Goal: Task Accomplishment & Management: Use online tool/utility

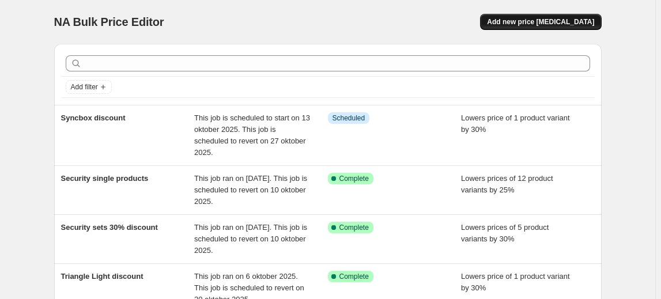
click at [547, 27] on button "Add new price [MEDICAL_DATA]" at bounding box center [540, 22] width 121 height 16
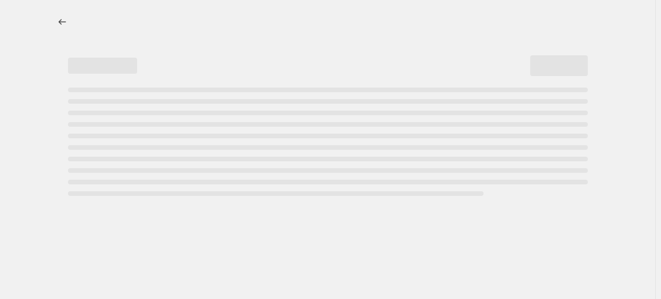
select select "percentage"
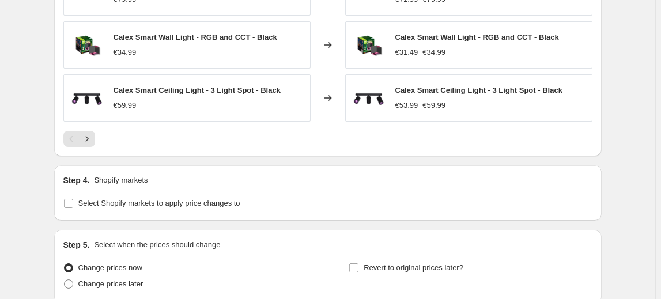
scroll to position [915, 0]
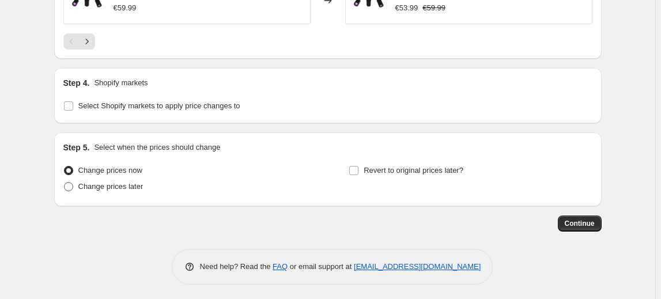
click at [105, 187] on span "Change prices later" at bounding box center [110, 186] width 65 height 9
click at [65, 183] on input "Change prices later" at bounding box center [64, 182] width 1 height 1
radio input "true"
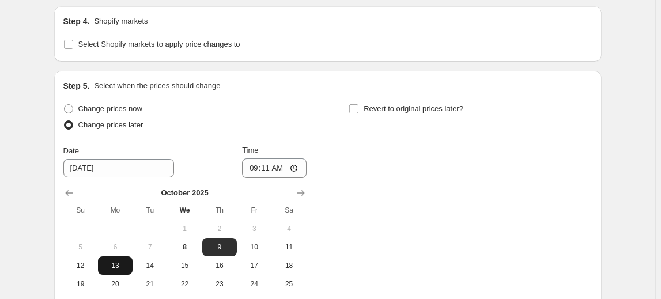
scroll to position [1072, 0]
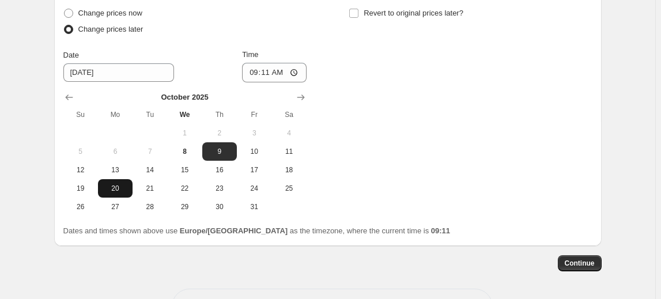
click at [121, 186] on span "20" at bounding box center [115, 188] width 25 height 9
type input "[DATE]"
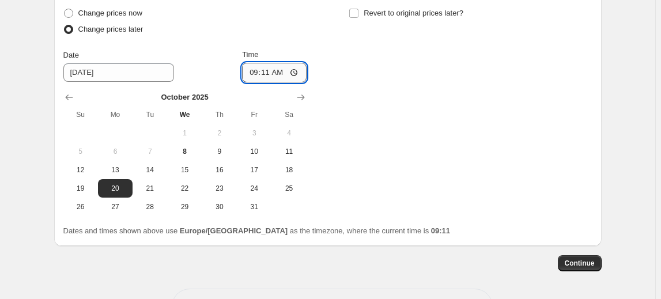
click at [270, 69] on input "09:11" at bounding box center [274, 73] width 65 height 20
type input "00:01"
click at [427, 108] on div "Change prices now Change prices later Date [DATE] Time 00:[DATE] Mo Tu We Th Fr…" at bounding box center [327, 110] width 529 height 211
click at [389, 17] on label "Revert to original prices later?" at bounding box center [406, 13] width 115 height 16
click at [359, 17] on input "Revert to original prices later?" at bounding box center [353, 13] width 9 height 9
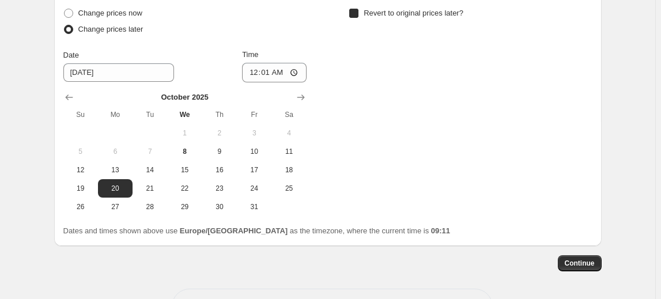
checkbox input "true"
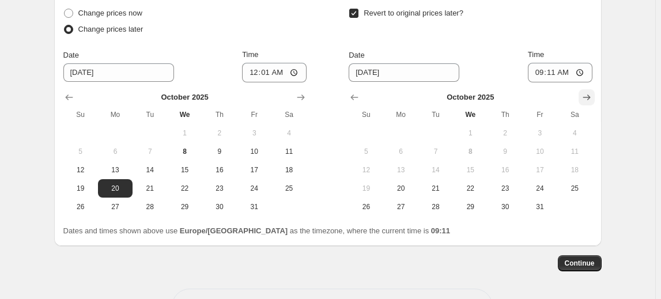
click at [589, 96] on icon "Show next month, November 2025" at bounding box center [587, 98] width 12 height 12
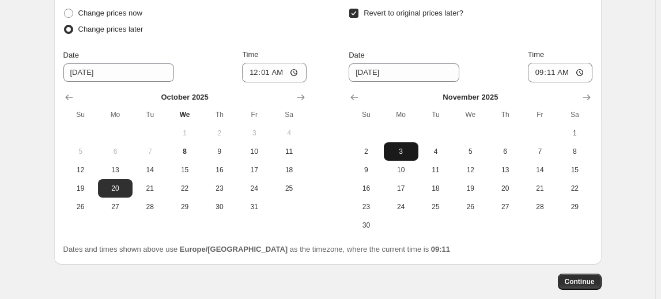
click at [390, 151] on span "3" at bounding box center [401, 151] width 25 height 9
type input "[DATE]"
click at [570, 69] on input "09:11" at bounding box center [560, 73] width 65 height 20
click at [561, 70] on input "09:11" at bounding box center [560, 73] width 65 height 20
click at [556, 71] on input "09:11" at bounding box center [560, 73] width 65 height 20
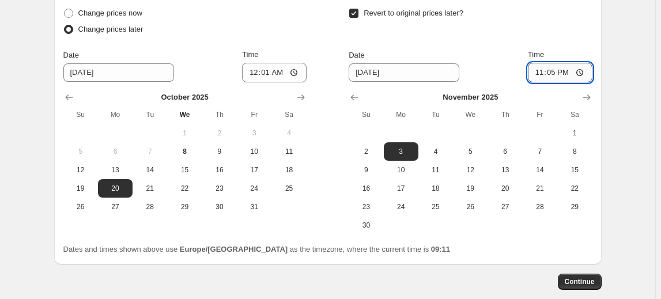
type input "23:59"
drag, startPoint x: 630, startPoint y: 70, endPoint x: 619, endPoint y: 76, distance: 12.4
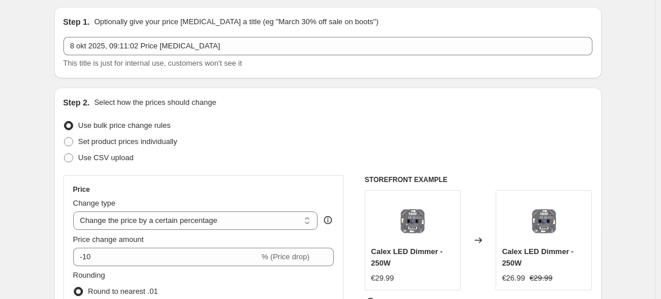
scroll to position [52, 0]
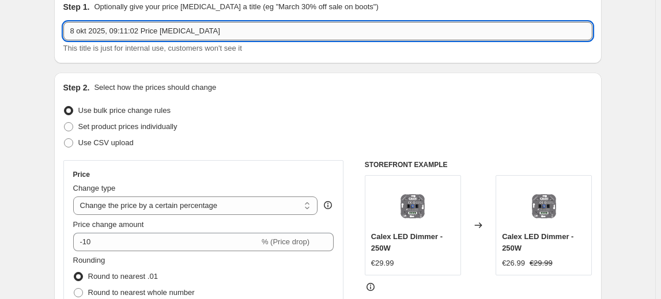
click at [171, 31] on input "8 okt 2025, 09:11:02 Price [MEDICAL_DATA]" at bounding box center [327, 31] width 529 height 18
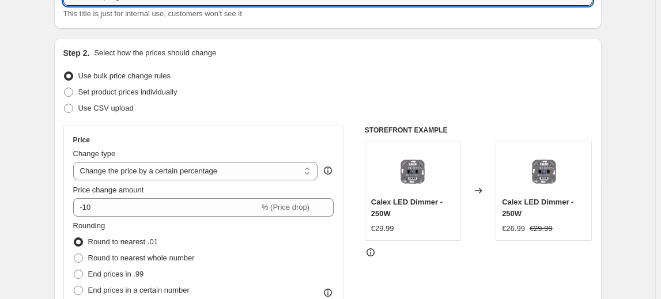
scroll to position [104, 0]
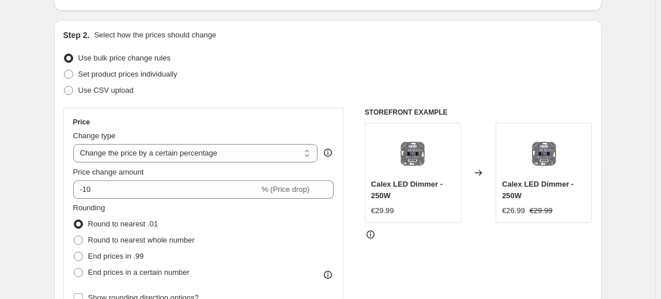
type input "Smart Strip Light"
click at [230, 84] on div "Use CSV upload" at bounding box center [327, 90] width 529 height 16
click at [154, 73] on span "Set product prices individually" at bounding box center [127, 74] width 99 height 9
click at [65, 70] on input "Set product prices individually" at bounding box center [64, 70] width 1 height 1
radio input "true"
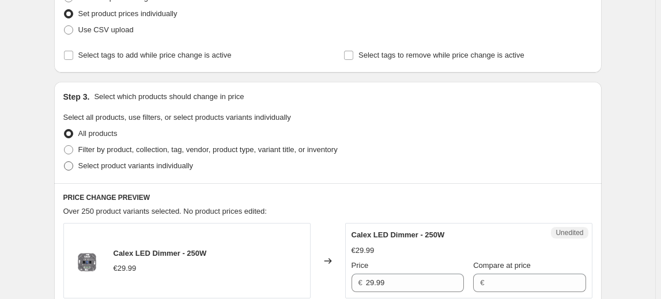
scroll to position [209, 0]
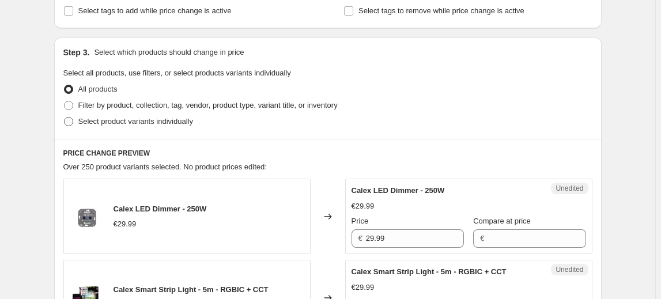
click at [114, 122] on span "Select product variants individually" at bounding box center [135, 121] width 115 height 9
click at [65, 118] on input "Select product variants individually" at bounding box center [64, 117] width 1 height 1
radio input "true"
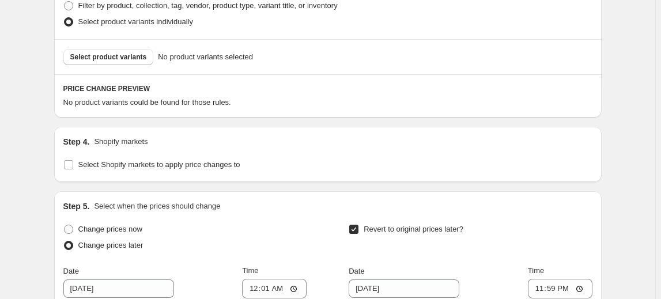
scroll to position [314, 0]
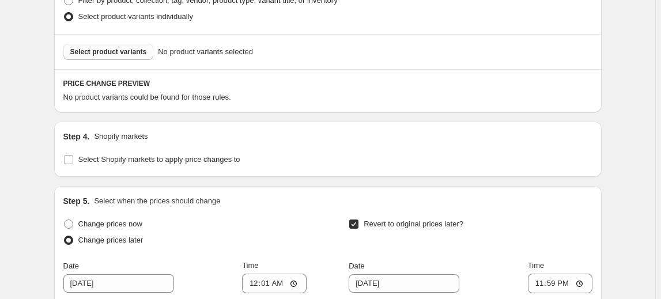
click at [111, 57] on button "Select product variants" at bounding box center [108, 52] width 91 height 16
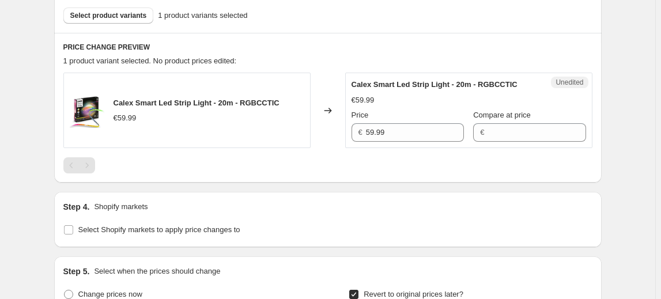
scroll to position [367, 0]
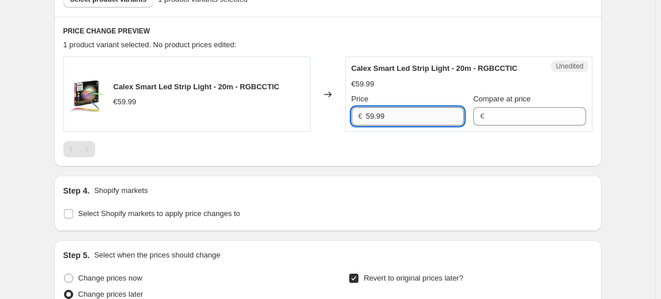
click at [425, 119] on input "59.99" at bounding box center [415, 116] width 98 height 18
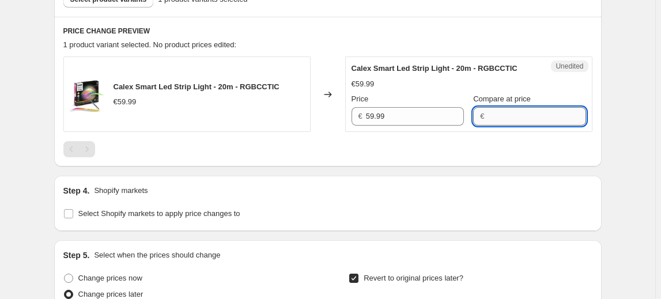
click at [496, 116] on input "Compare at price" at bounding box center [537, 116] width 98 height 18
paste input "59.99"
type input "59.99"
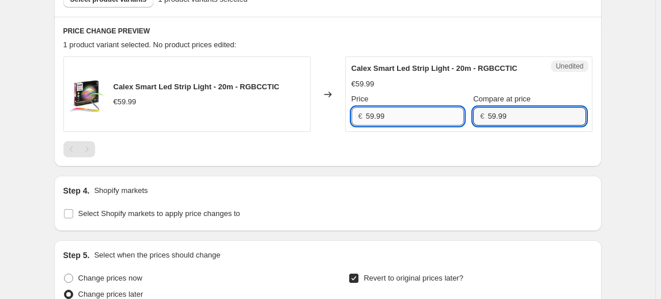
click at [420, 115] on input "59.99" at bounding box center [415, 116] width 98 height 18
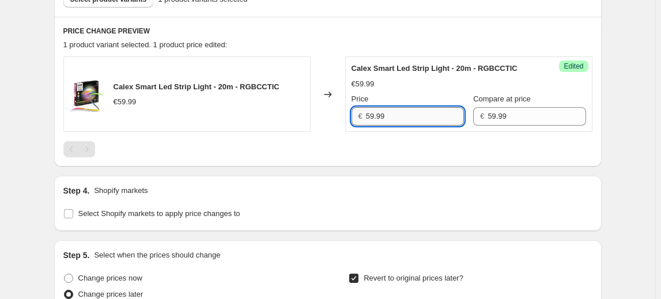
click at [420, 115] on input "59.99" at bounding box center [415, 116] width 98 height 18
type input "44.99"
click at [285, 143] on div at bounding box center [327, 149] width 529 height 16
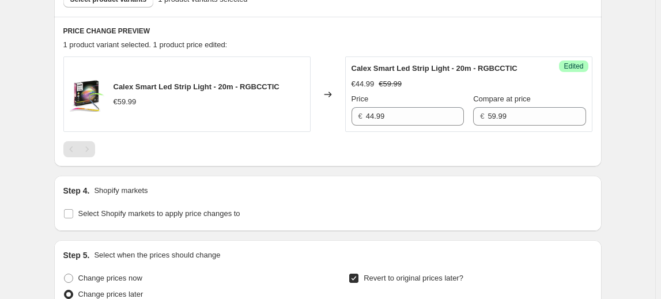
click at [623, 128] on div "Create new price [MEDICAL_DATA]. This page is ready Create new price [MEDICAL_D…" at bounding box center [328, 129] width 656 height 992
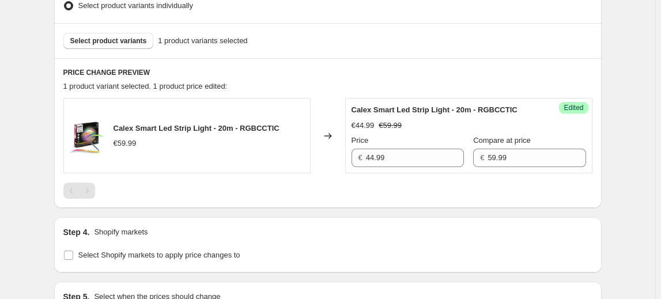
scroll to position [314, 0]
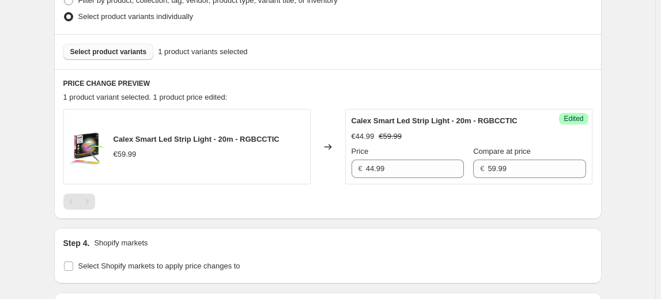
click at [129, 55] on span "Select product variants" at bounding box center [108, 51] width 77 height 9
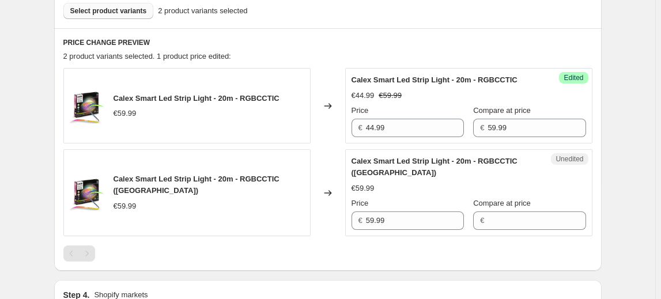
scroll to position [419, 0]
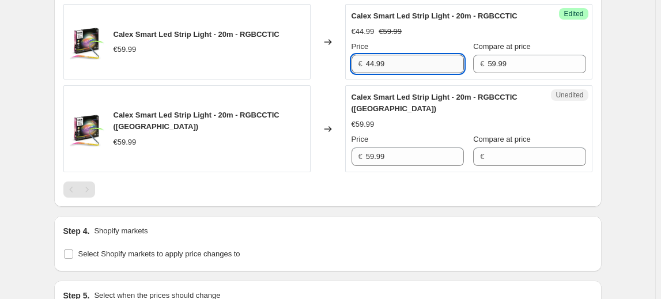
click at [411, 67] on input "44.99" at bounding box center [415, 64] width 98 height 18
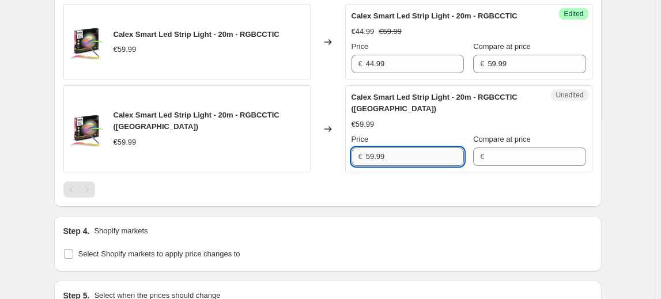
click at [398, 160] on input "59.99" at bounding box center [415, 157] width 98 height 18
paste input "44"
type input "44.99"
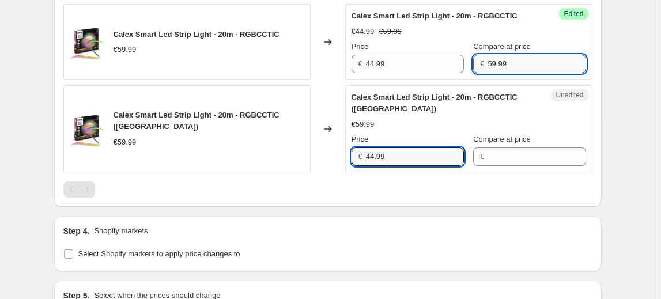
click at [488, 69] on input "59.99" at bounding box center [537, 64] width 98 height 18
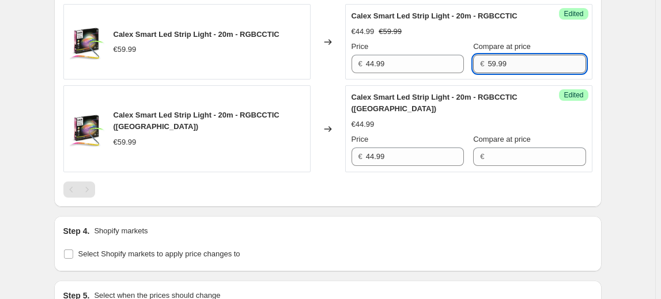
click at [488, 69] on input "59.99" at bounding box center [537, 64] width 98 height 18
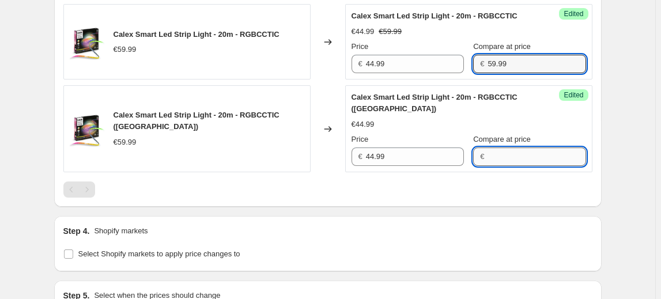
click at [492, 156] on input "Compare at price" at bounding box center [537, 157] width 98 height 18
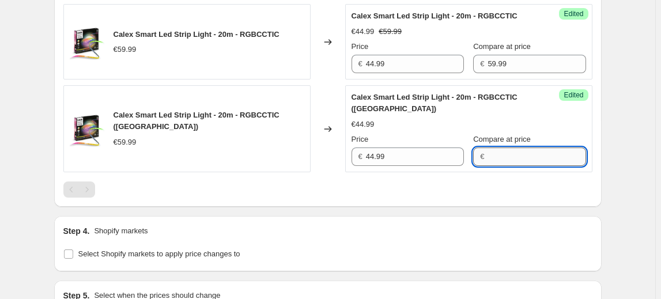
paste input "59.99"
type input "59.99"
click at [604, 133] on div "Create new price [MEDICAL_DATA]. This page is ready Create new price [MEDICAL_D…" at bounding box center [327, 123] width 575 height 1085
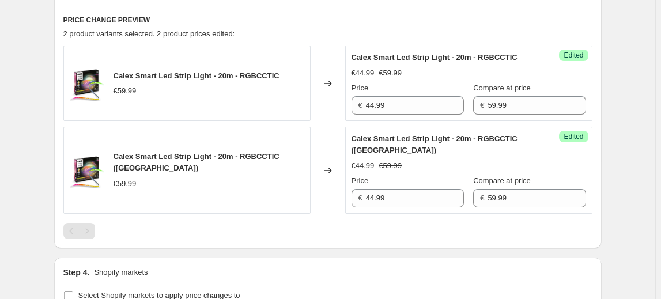
scroll to position [367, 0]
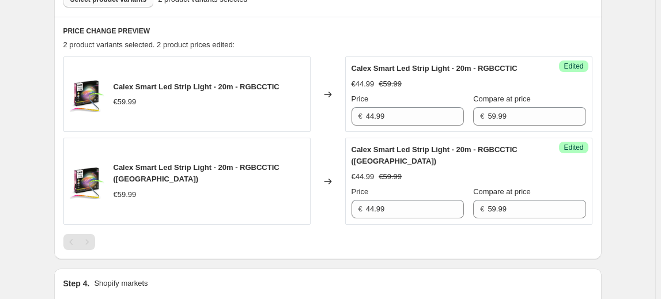
click at [304, 29] on h6 "PRICE CHANGE PREVIEW" at bounding box center [327, 31] width 529 height 9
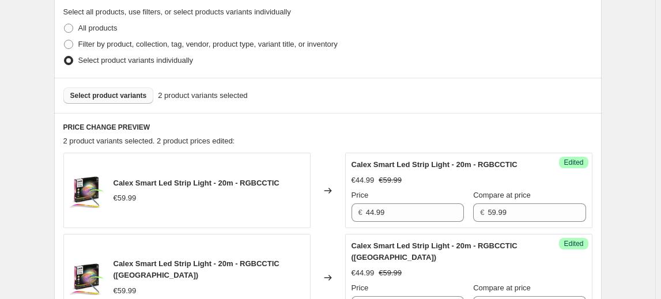
scroll to position [262, 0]
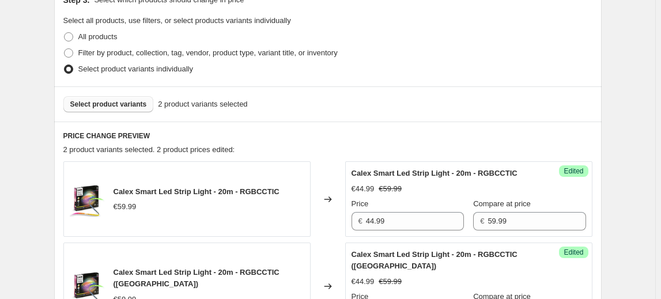
click at [133, 106] on span "Select product variants" at bounding box center [108, 104] width 77 height 9
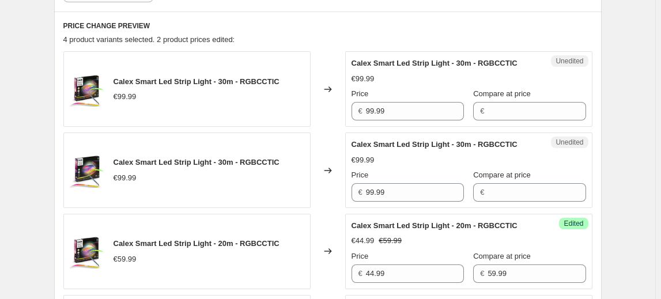
scroll to position [367, 0]
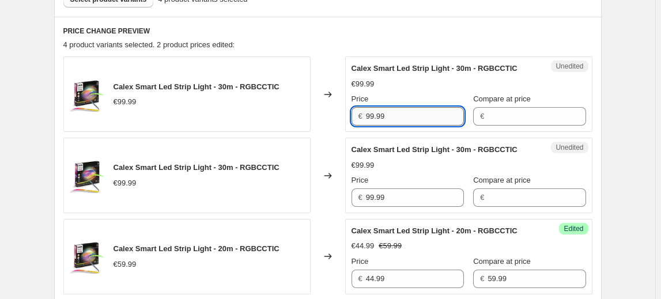
click at [387, 114] on input "99.99" at bounding box center [415, 116] width 98 height 18
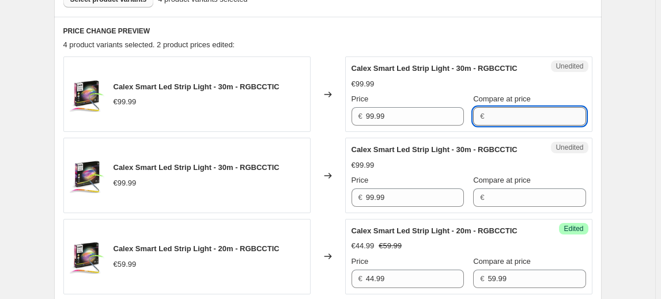
click at [488, 119] on input "Compare at price" at bounding box center [537, 116] width 98 height 18
paste input "99.99"
type input "99.99"
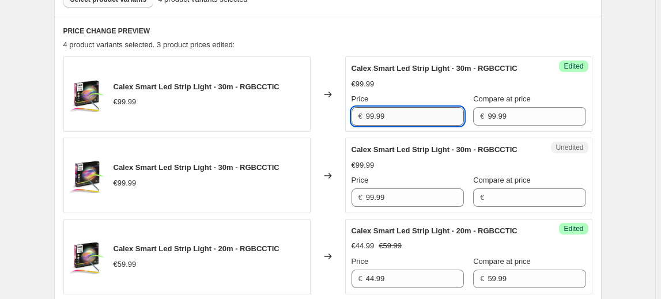
click at [371, 114] on input "99.99" at bounding box center [415, 116] width 98 height 18
type input "69.99"
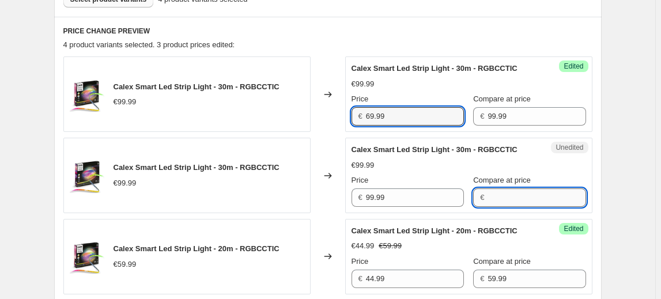
click at [501, 191] on input "Compare at price" at bounding box center [537, 198] width 98 height 18
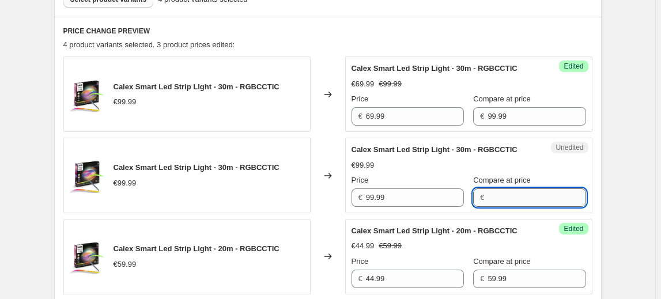
paste input "99.99"
type input "99.99"
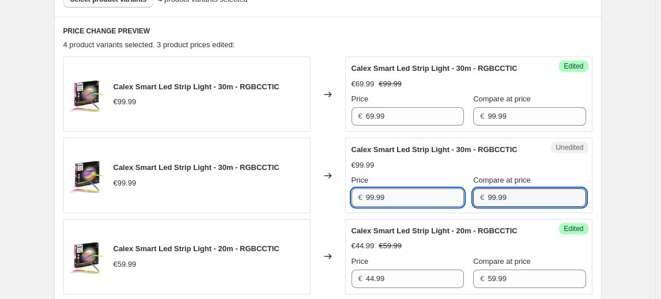
click at [372, 195] on input "99.99" at bounding box center [415, 198] width 98 height 18
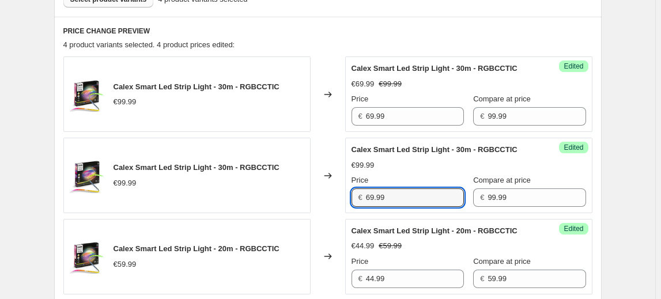
type input "69.99"
click at [438, 167] on div "€99.99" at bounding box center [469, 166] width 235 height 12
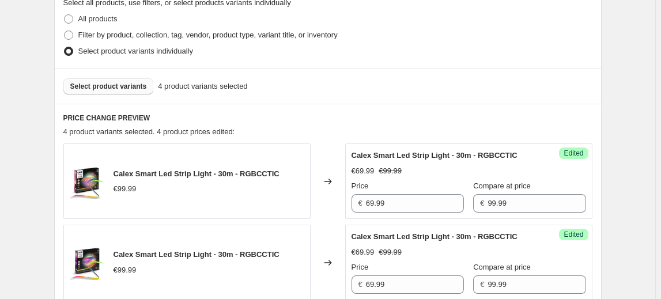
scroll to position [262, 0]
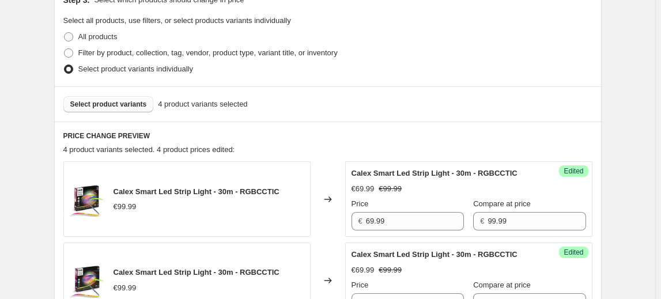
click at [114, 101] on span "Select product variants" at bounding box center [108, 104] width 77 height 9
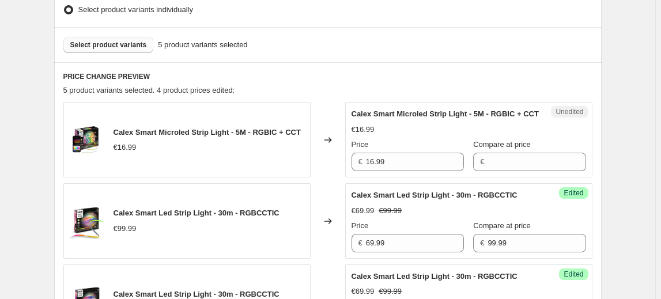
scroll to position [314, 0]
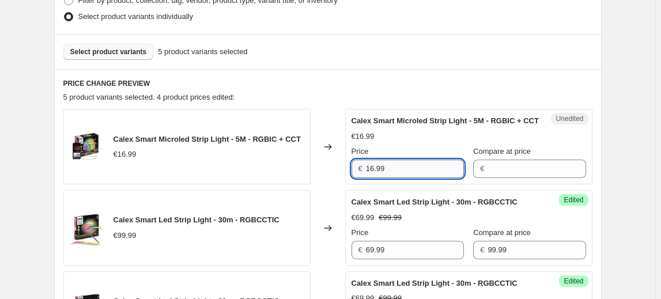
click at [378, 178] on input "16.99" at bounding box center [415, 169] width 98 height 18
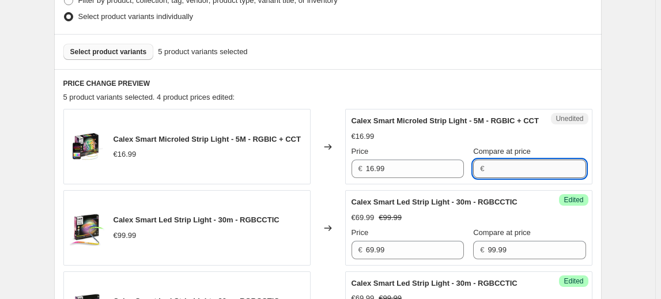
click at [501, 178] on input "Compare at price" at bounding box center [537, 169] width 98 height 18
paste input "16.99"
type input "16.99"
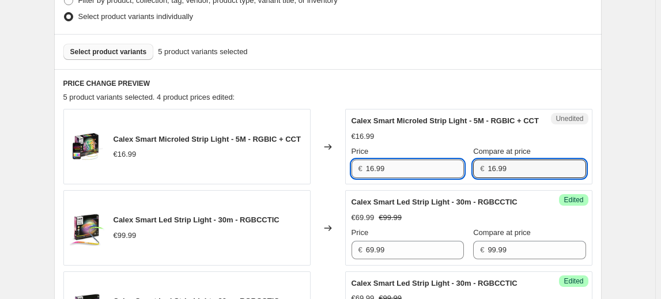
click at [374, 178] on input "16.99" at bounding box center [415, 169] width 98 height 18
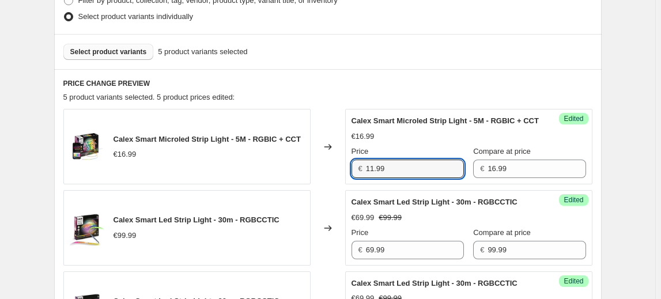
type input "11.99"
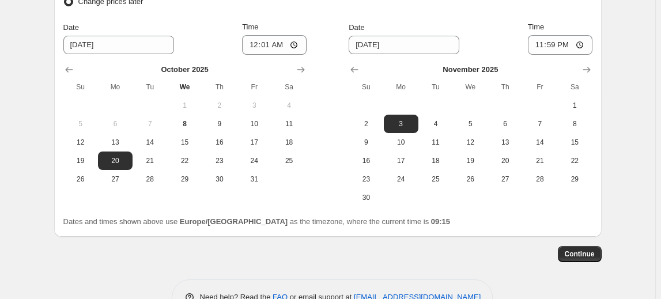
scroll to position [1038, 0]
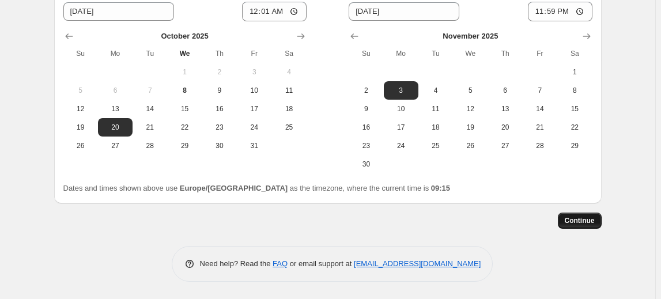
click at [583, 223] on span "Continue" at bounding box center [580, 220] width 30 height 9
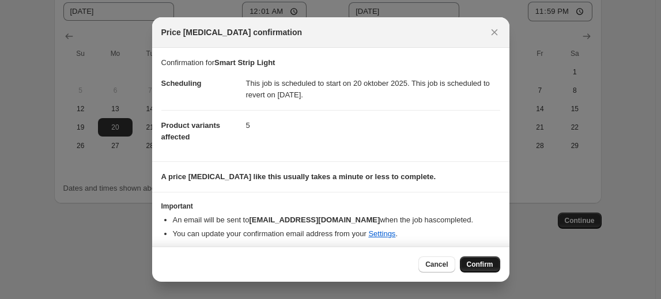
click at [486, 266] on span "Confirm" at bounding box center [480, 264] width 27 height 9
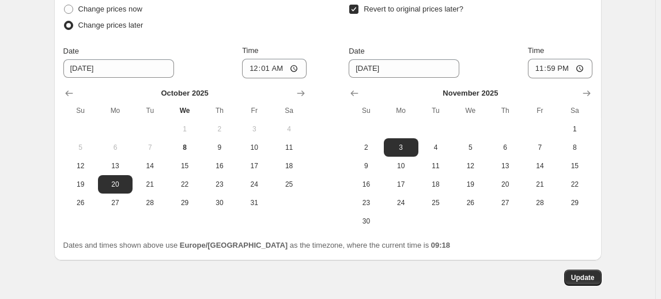
scroll to position [1109, 0]
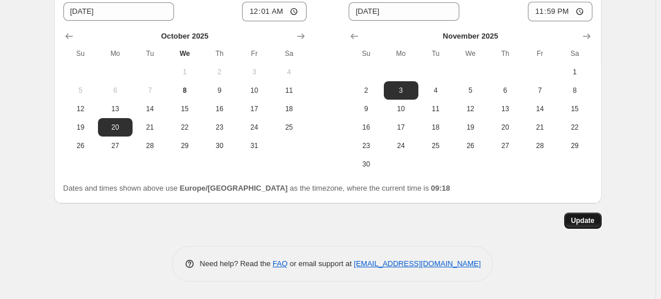
click at [581, 219] on span "Update" at bounding box center [583, 220] width 24 height 9
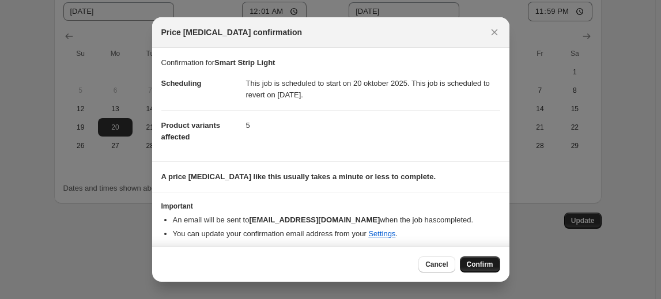
click at [474, 262] on span "Confirm" at bounding box center [480, 264] width 27 height 9
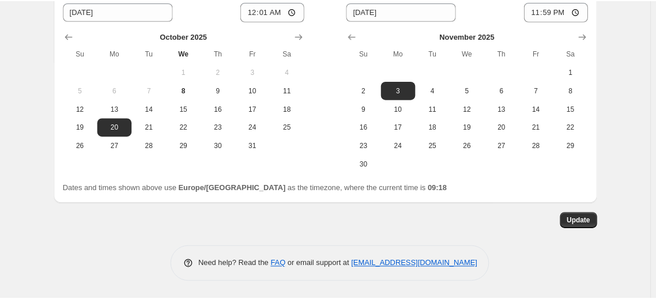
scroll to position [951, 0]
